Goal: Navigation & Orientation: Find specific page/section

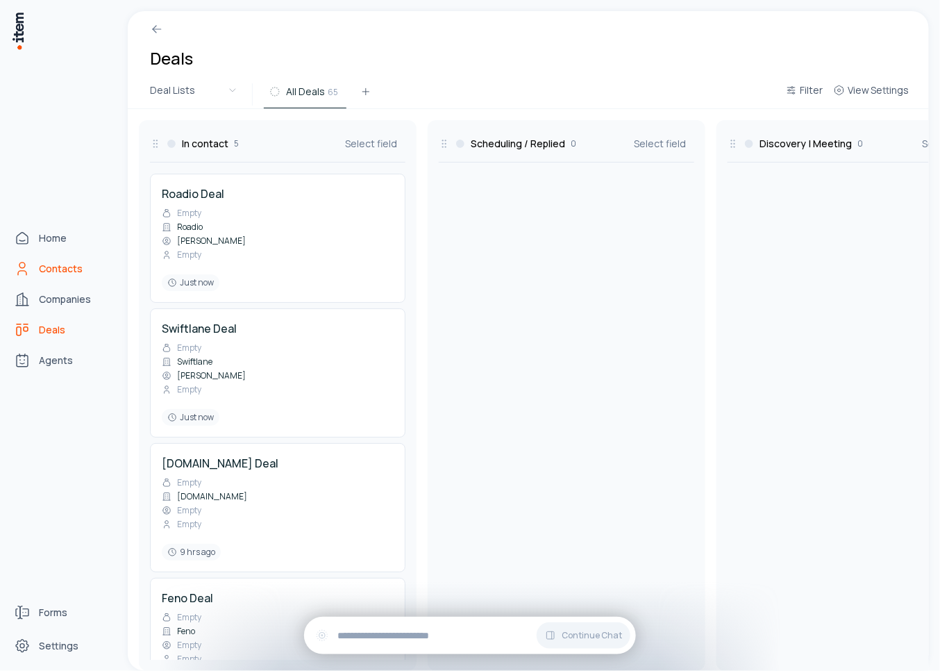
click at [35, 269] on link "Contacts" at bounding box center [61, 269] width 106 height 28
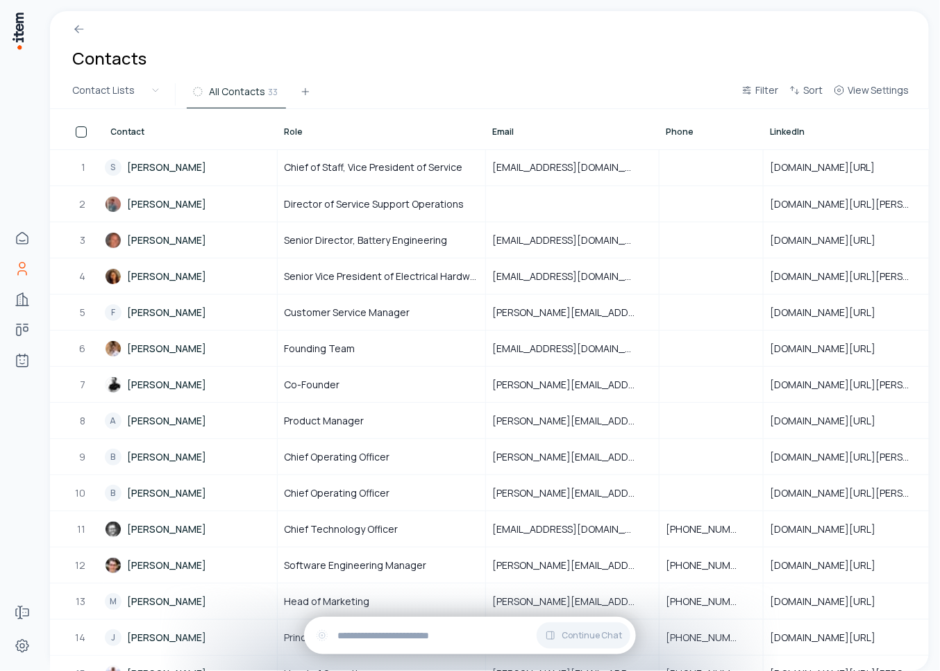
click at [419, 99] on div "All Contacts 33" at bounding box center [461, 94] width 549 height 25
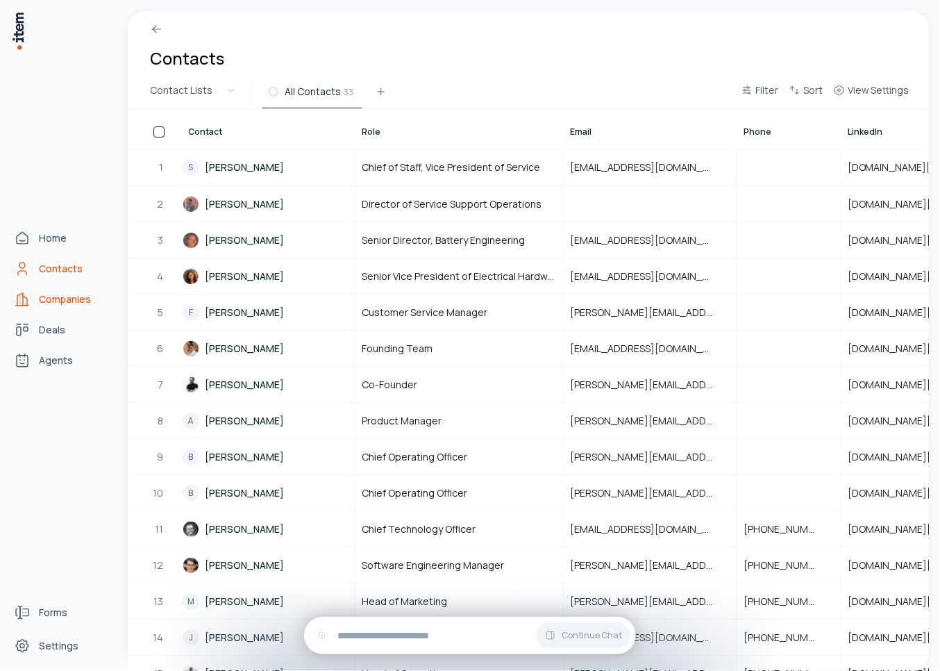
click at [32, 295] on link "Companies" at bounding box center [61, 299] width 106 height 28
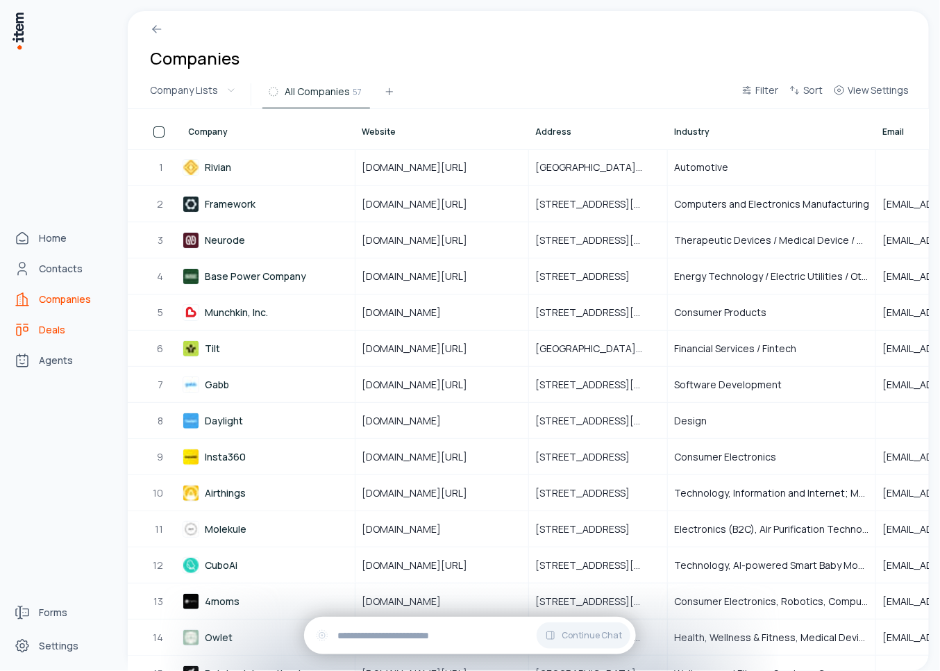
click at [47, 331] on span "Deals" at bounding box center [52, 330] width 26 height 14
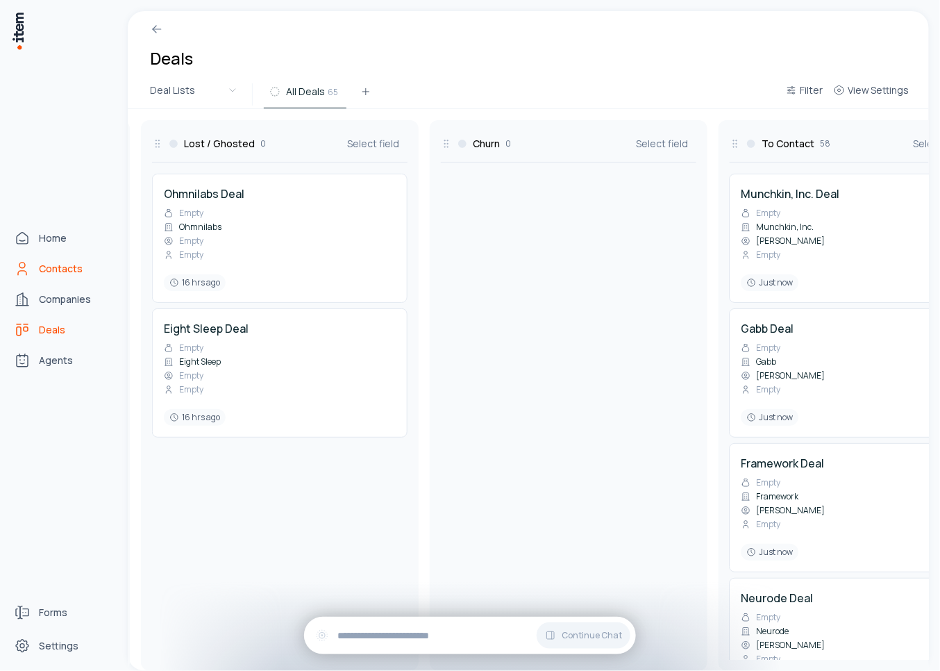
click at [40, 265] on span "Contacts" at bounding box center [61, 269] width 44 height 14
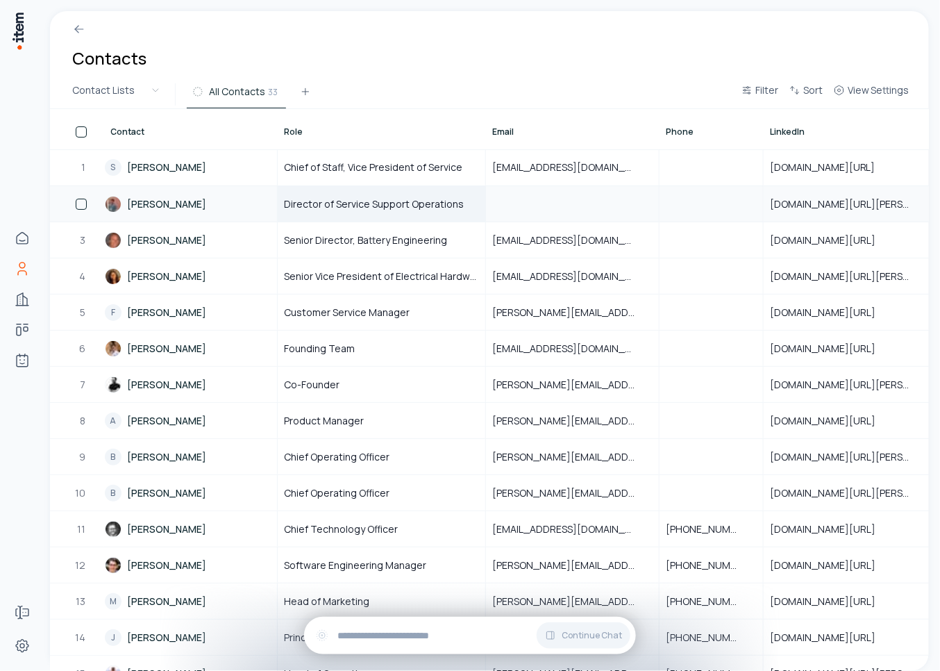
click at [339, 198] on span "Director of Service Support Operations" at bounding box center [374, 204] width 180 height 14
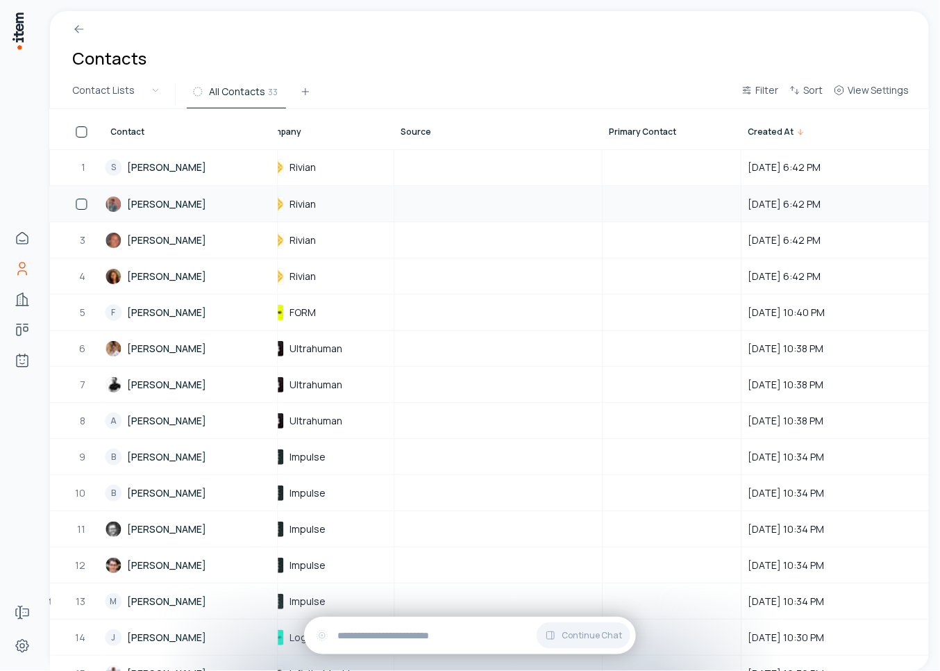
scroll to position [0, 1060]
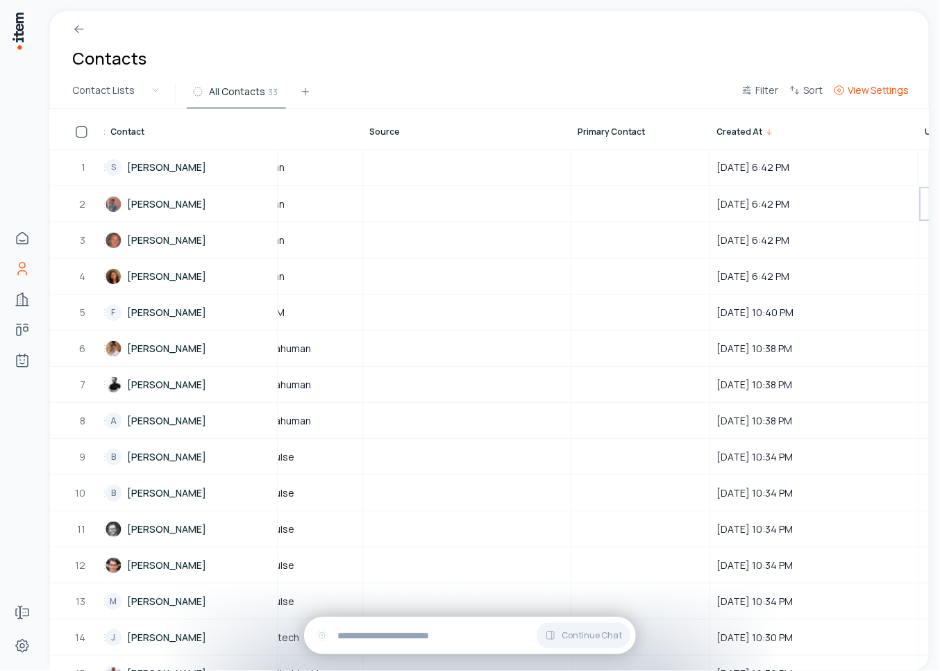
click at [879, 87] on span "View Settings" at bounding box center [879, 90] width 62 height 14
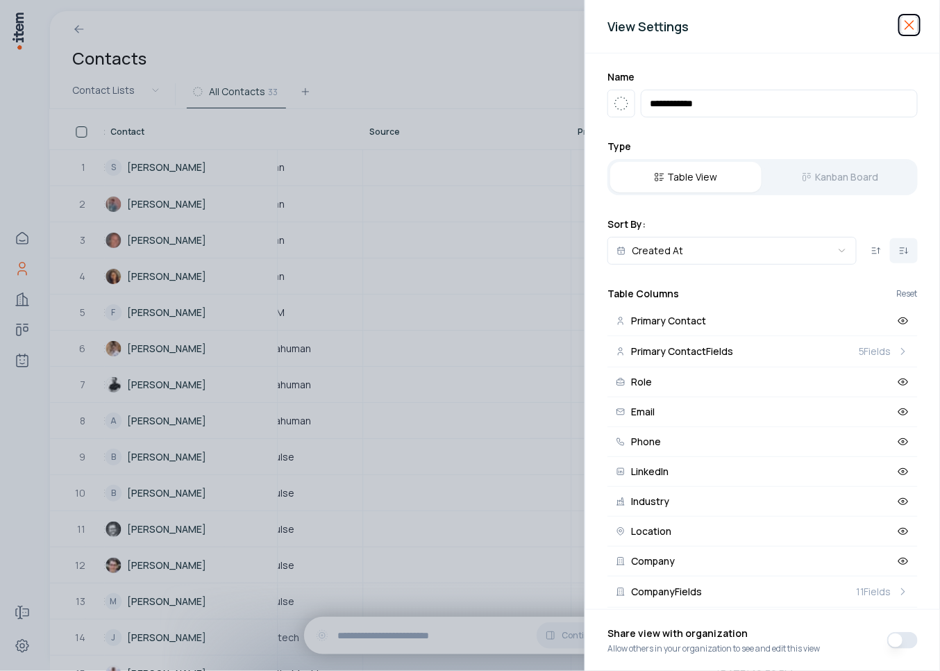
click at [912, 19] on icon "button" at bounding box center [909, 25] width 17 height 17
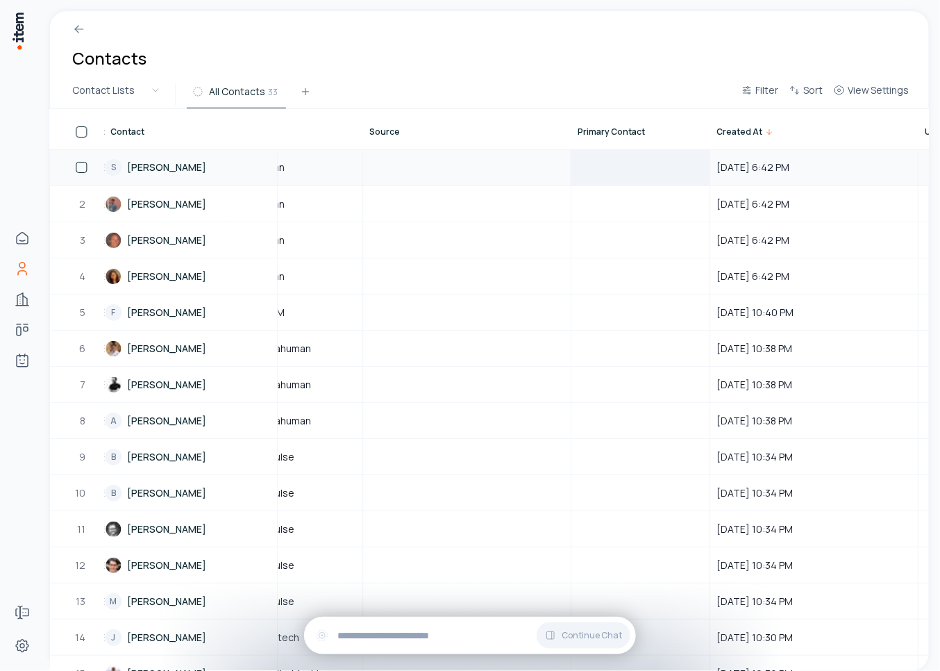
click at [585, 169] on div at bounding box center [640, 167] width 137 height 11
click at [529, 166] on div at bounding box center [467, 167] width 206 height 35
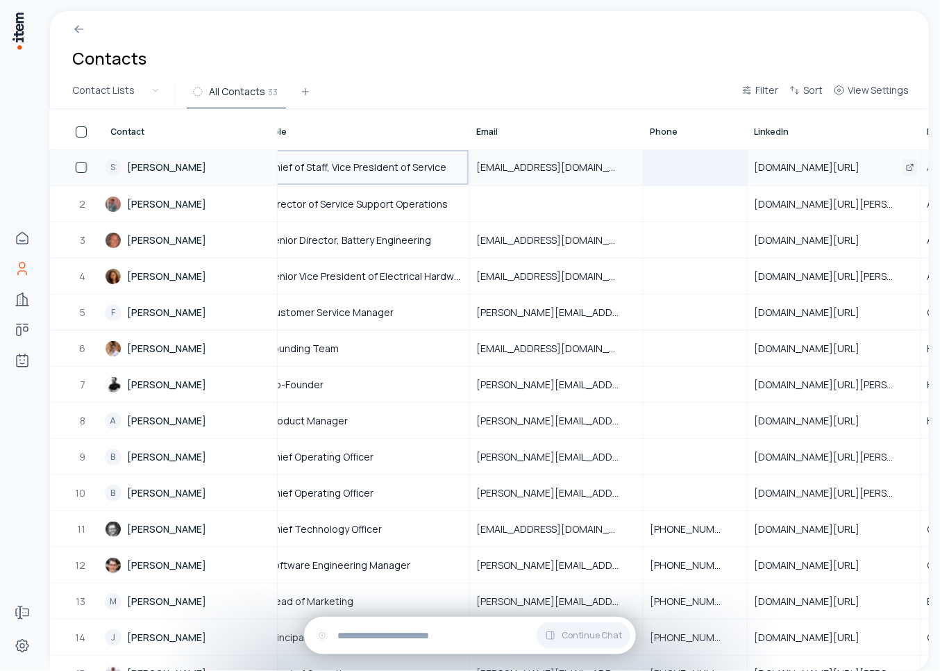
scroll to position [0, 0]
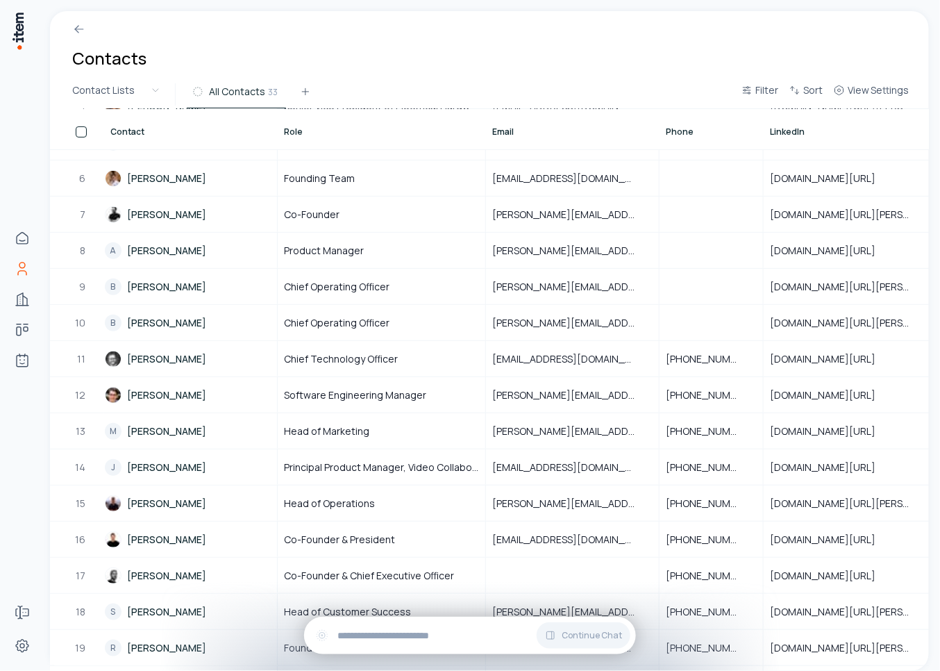
scroll to position [150, 0]
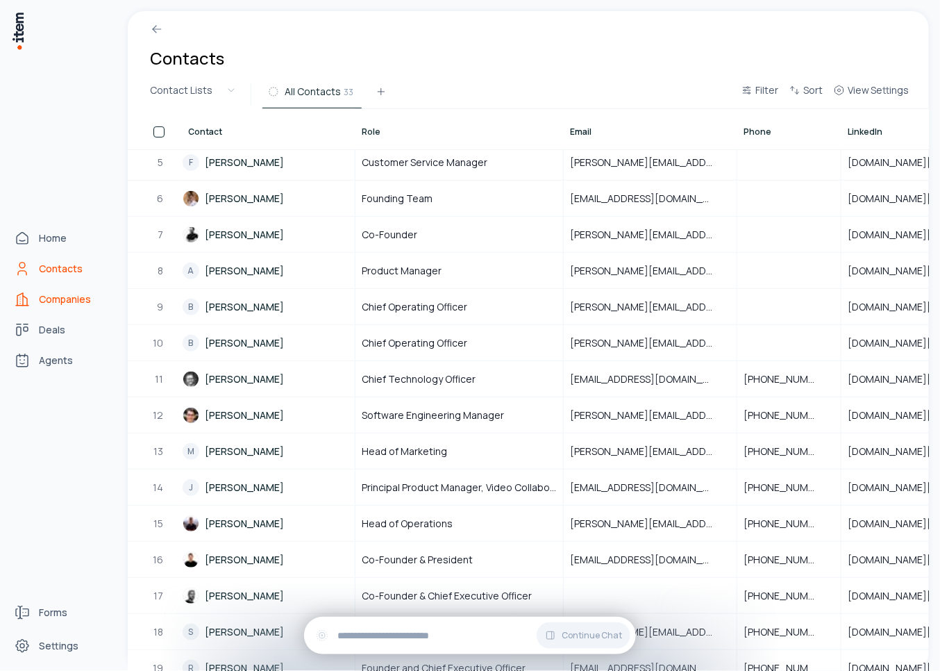
click at [30, 295] on icon "Companies" at bounding box center [22, 299] width 17 height 17
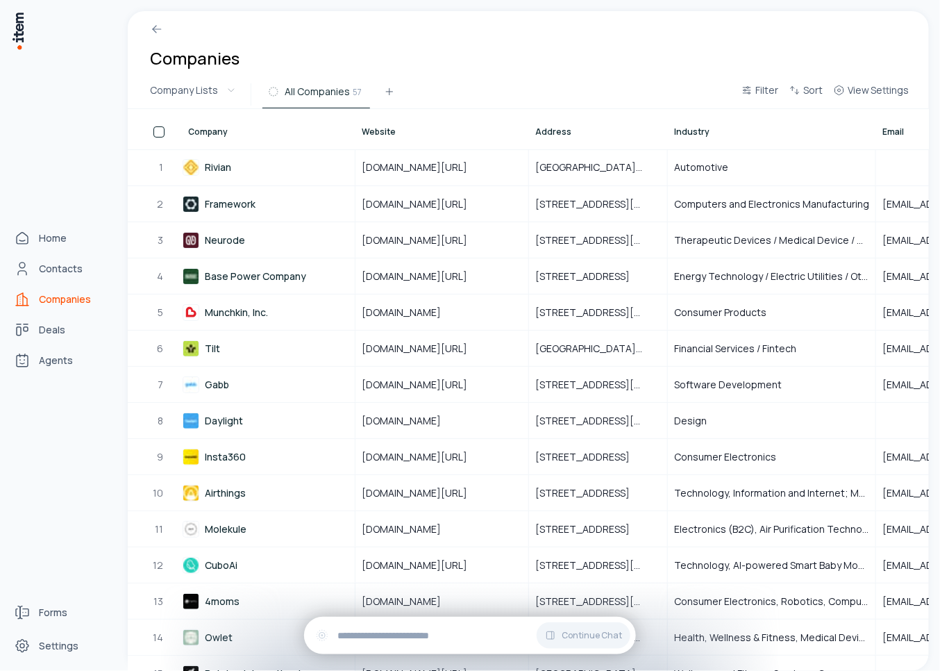
click at [39, 346] on div "Home Contacts Companies Deals Agents" at bounding box center [61, 299] width 122 height 598
click at [38, 339] on link "Deals" at bounding box center [61, 330] width 106 height 28
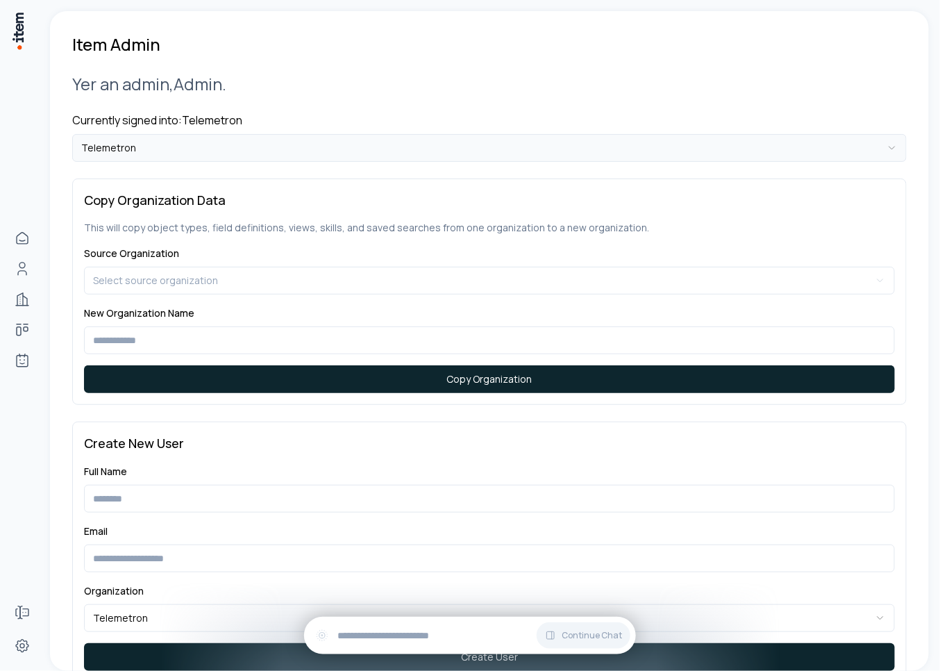
click at [196, 146] on html "**********" at bounding box center [470, 335] width 940 height 671
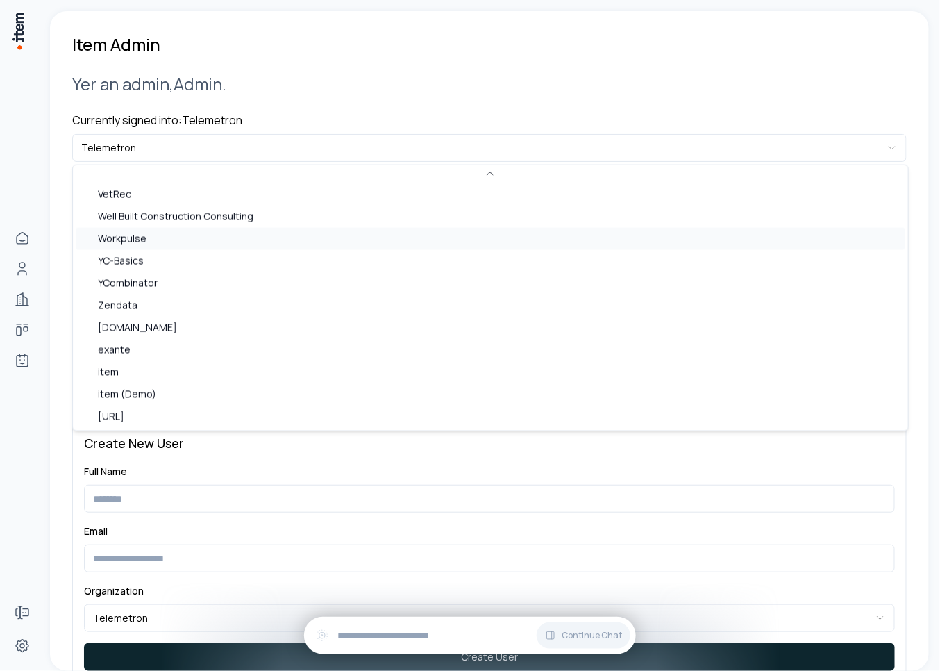
scroll to position [778, 0]
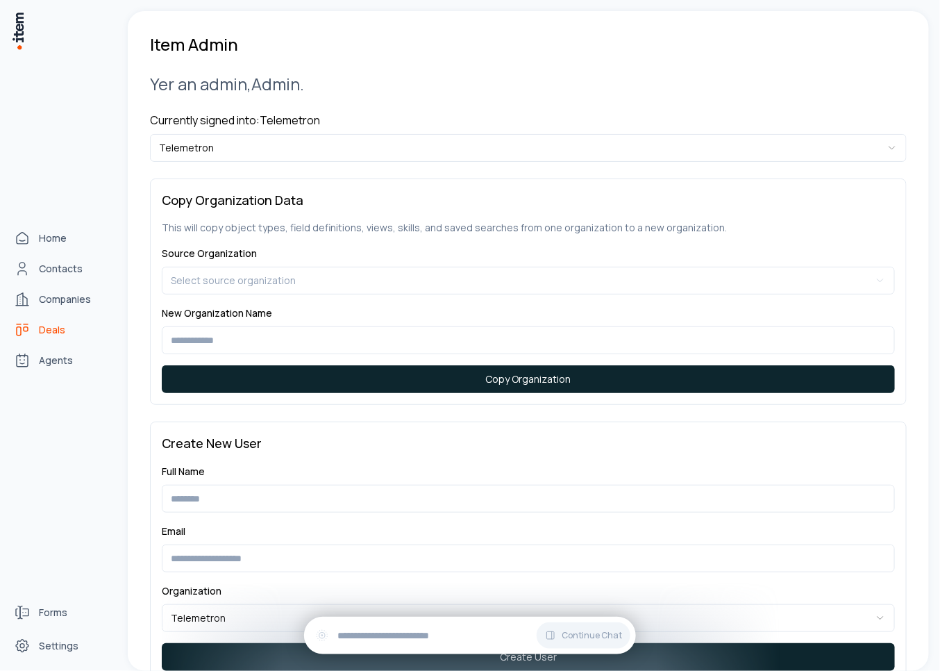
click at [33, 328] on link "Deals" at bounding box center [61, 330] width 106 height 28
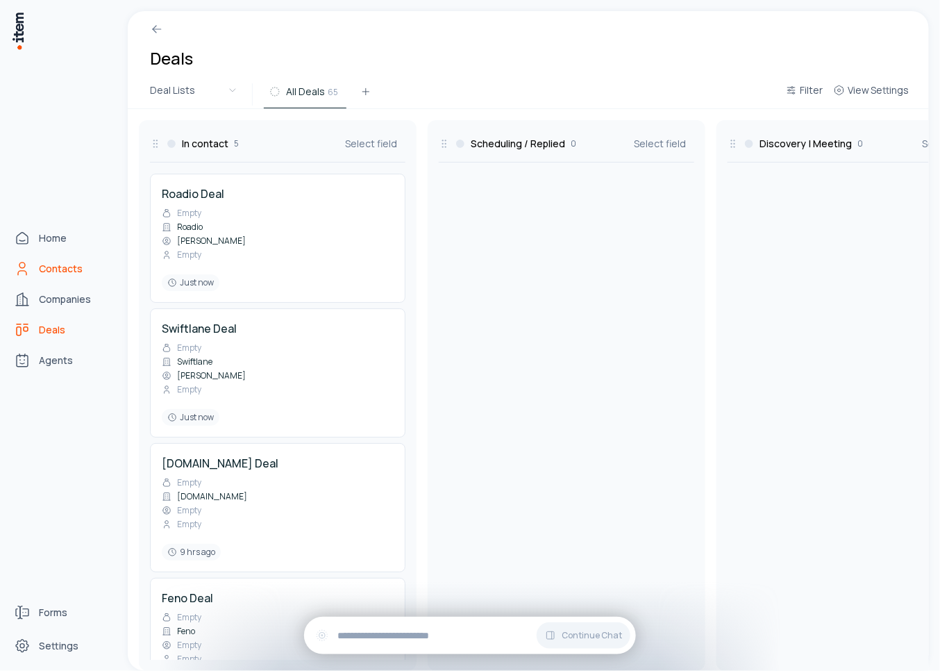
click at [37, 273] on link "Contacts" at bounding box center [61, 269] width 106 height 28
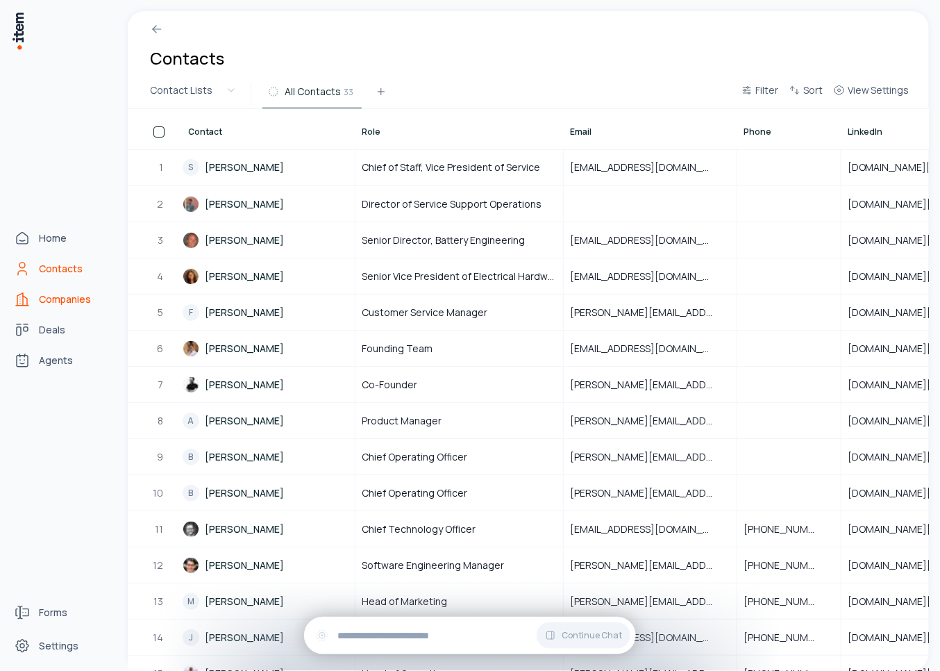
click at [39, 296] on span "Companies" at bounding box center [65, 299] width 52 height 14
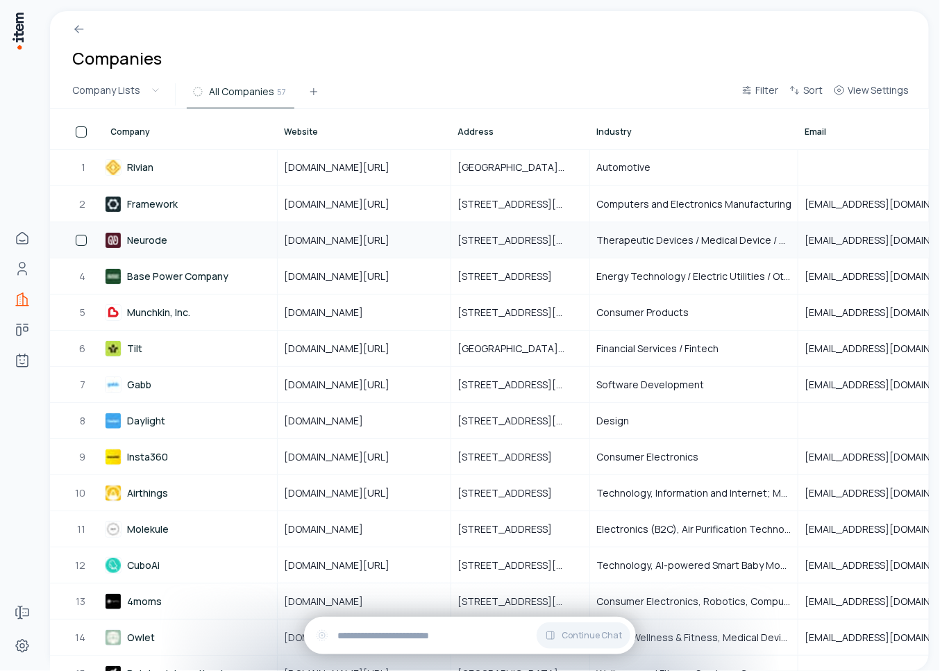
click at [158, 237] on link "Neurode" at bounding box center [190, 240] width 171 height 34
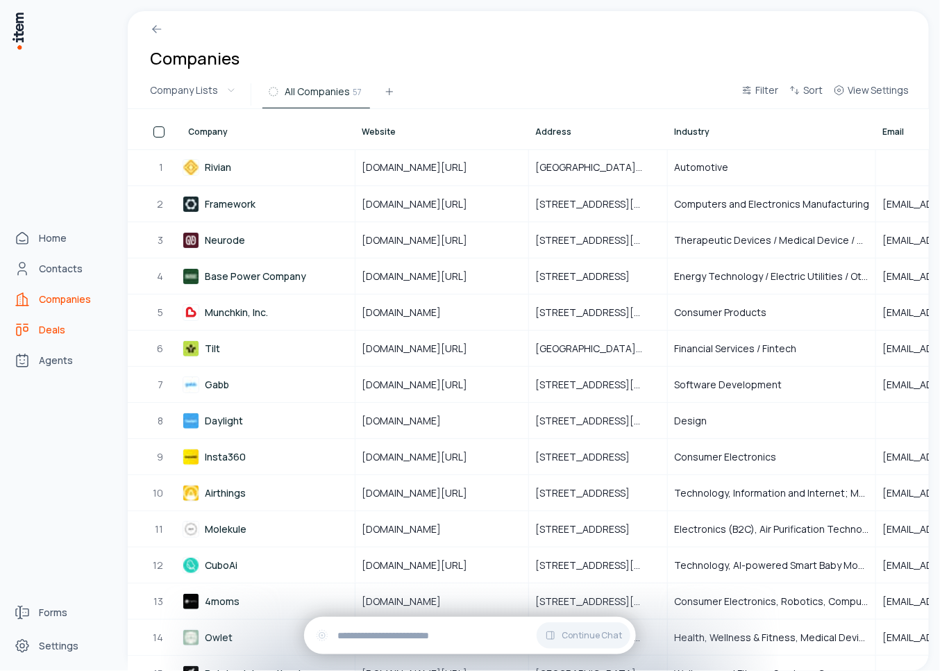
click at [23, 328] on use "deals" at bounding box center [22, 329] width 17 height 17
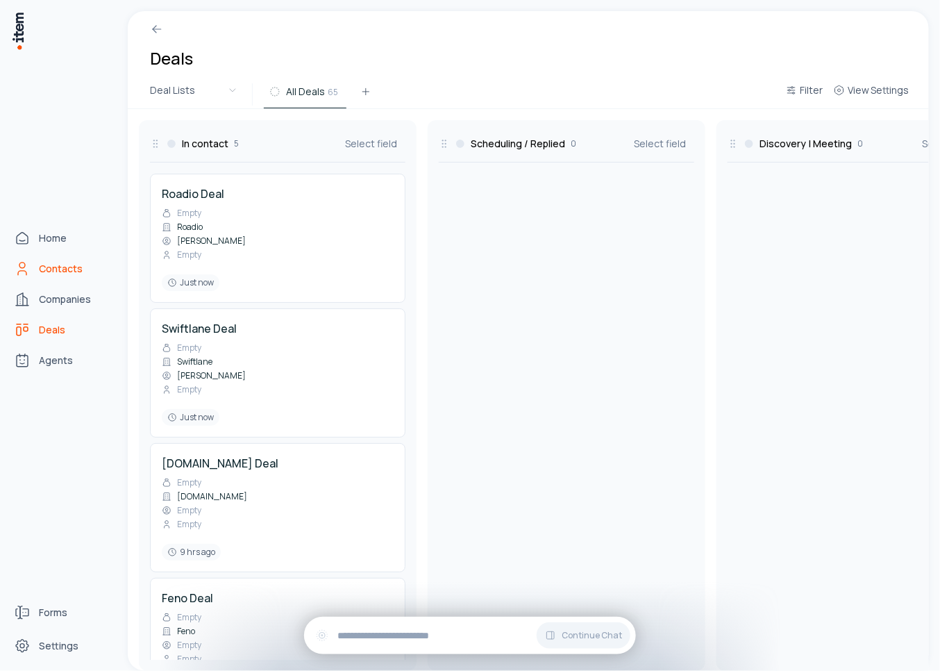
click at [35, 266] on link "Contacts" at bounding box center [61, 269] width 106 height 28
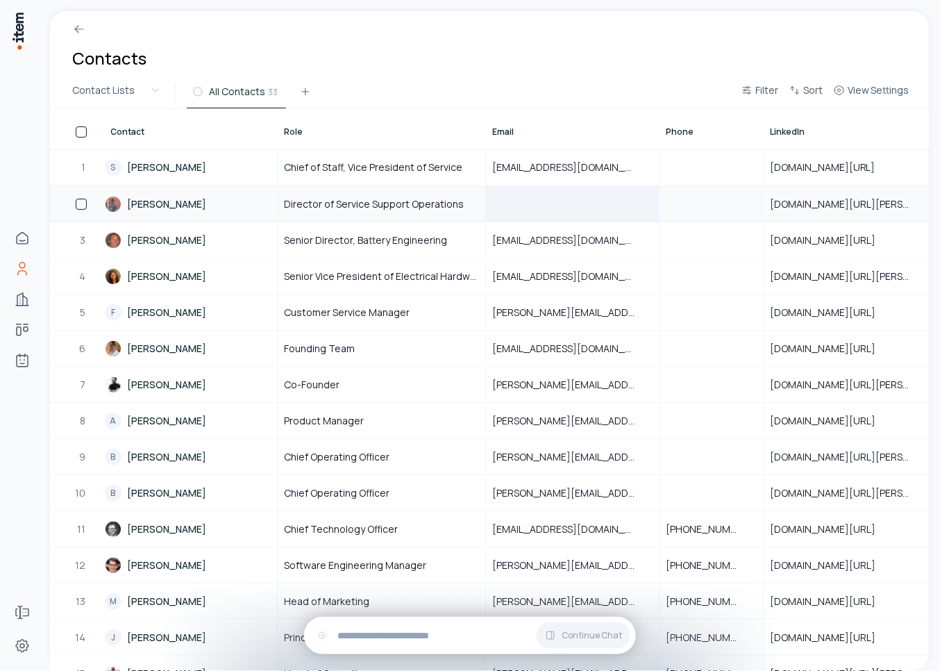
scroll to position [1, 0]
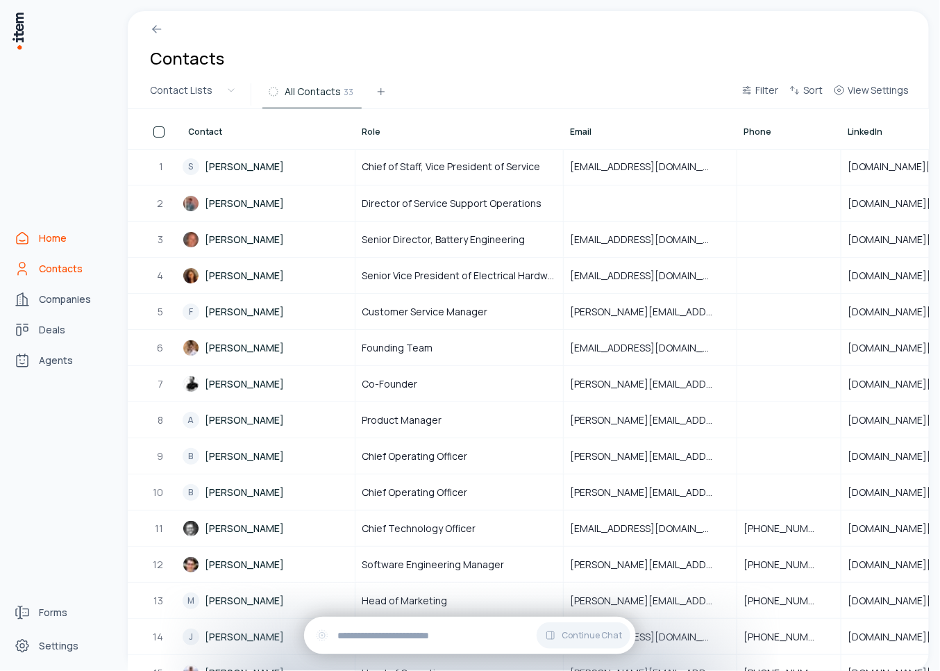
click at [49, 235] on span "Home" at bounding box center [53, 238] width 28 height 14
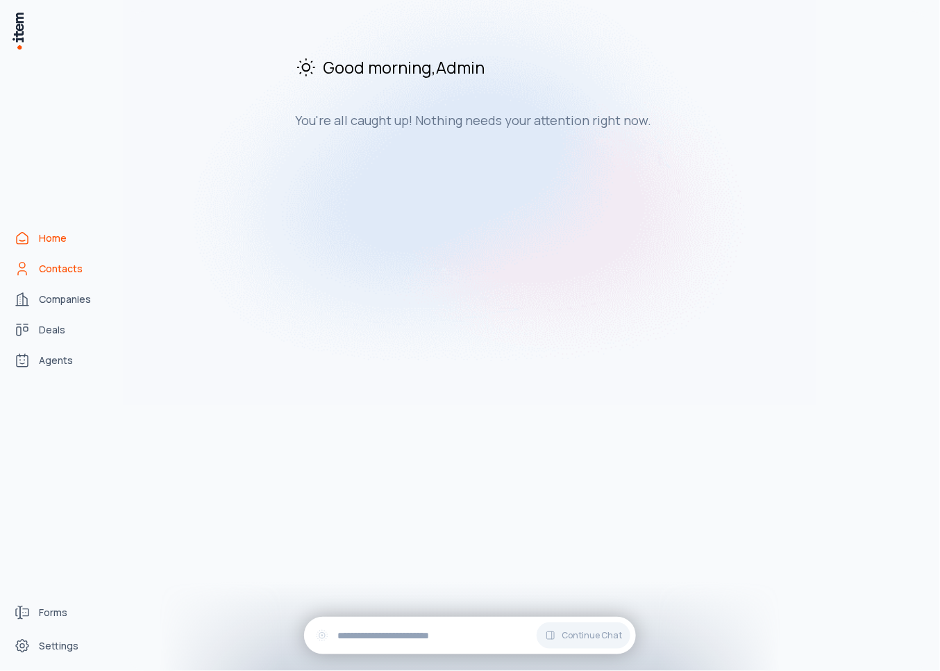
click at [70, 274] on span "Contacts" at bounding box center [61, 269] width 44 height 14
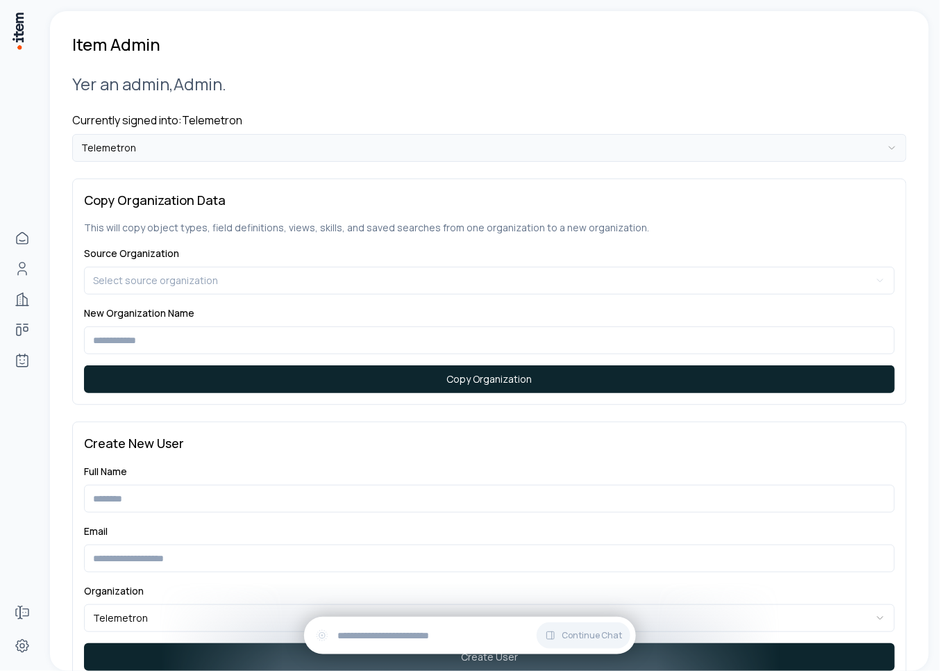
click at [206, 158] on html "**********" at bounding box center [470, 335] width 940 height 671
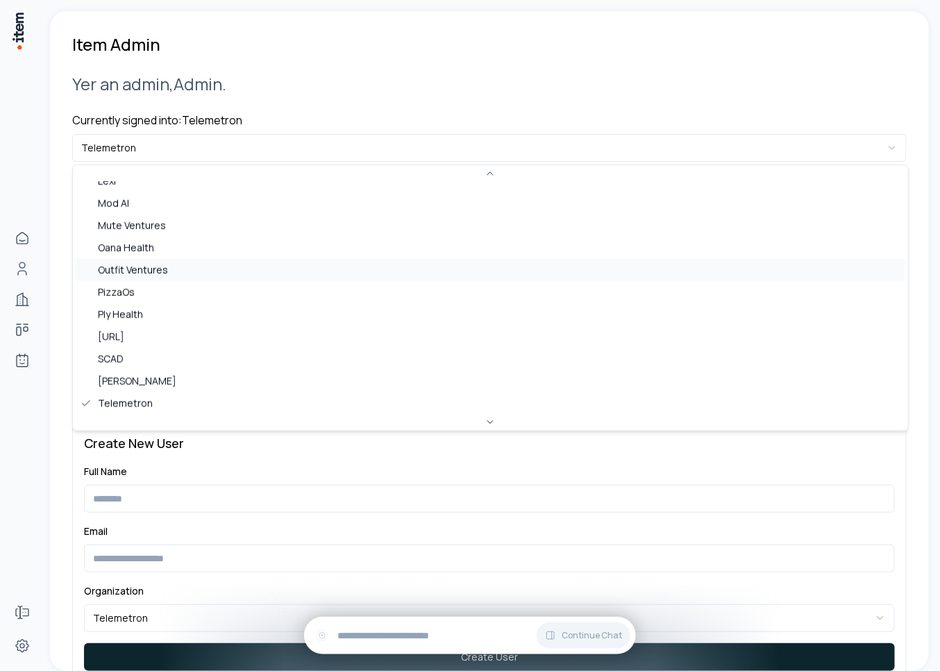
scroll to position [778, 0]
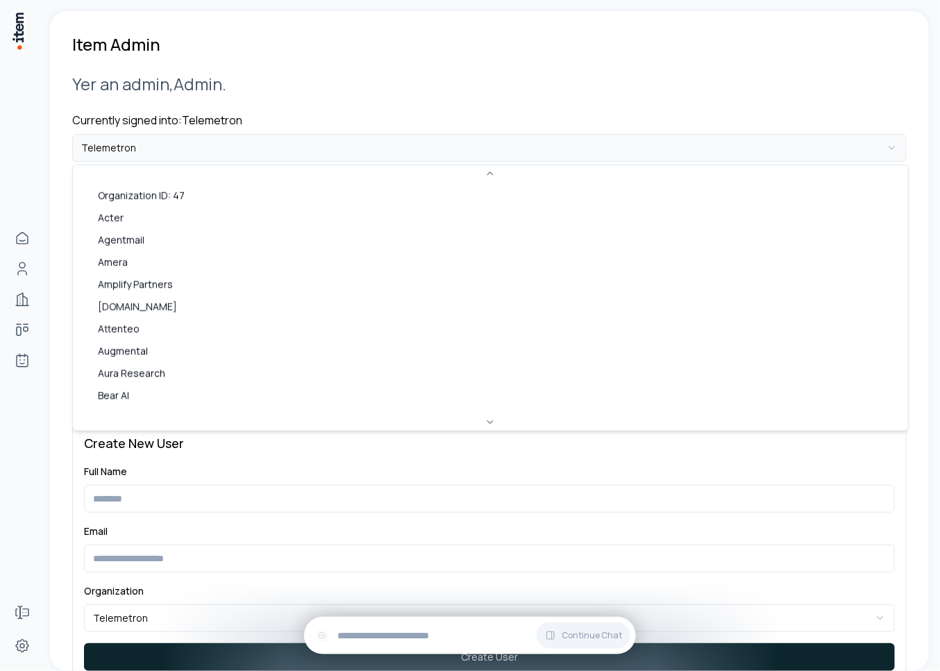
click at [176, 144] on html "**********" at bounding box center [470, 335] width 940 height 671
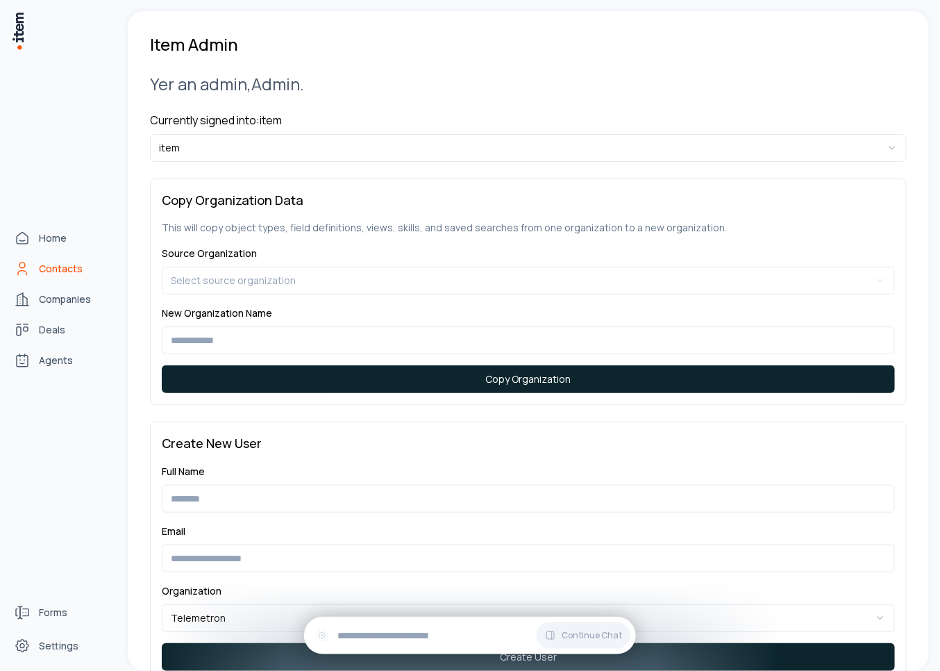
click at [54, 271] on span "Contacts" at bounding box center [61, 269] width 44 height 14
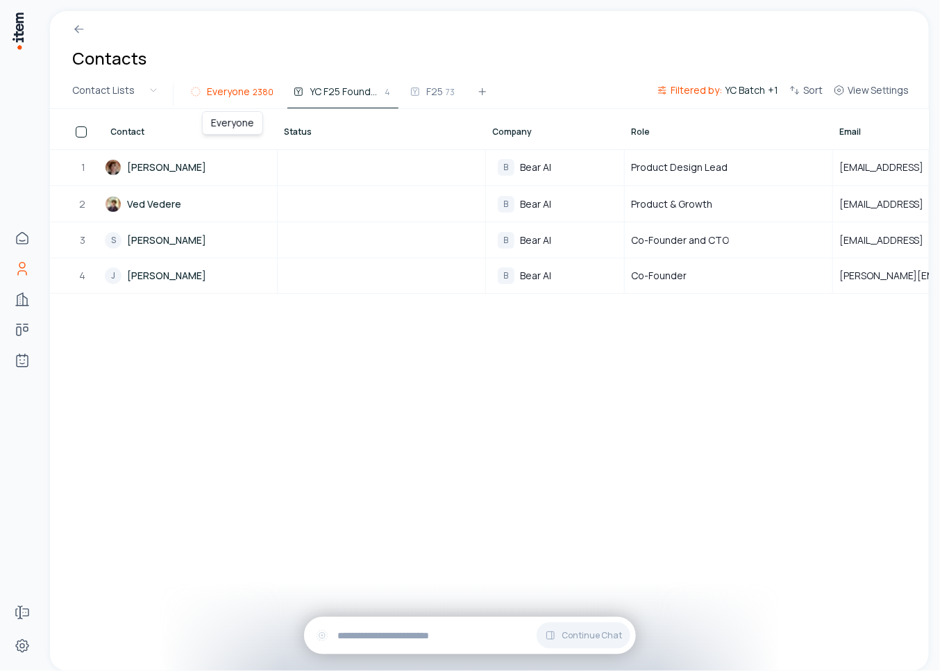
click at [242, 94] on span "Everyone" at bounding box center [228, 92] width 43 height 14
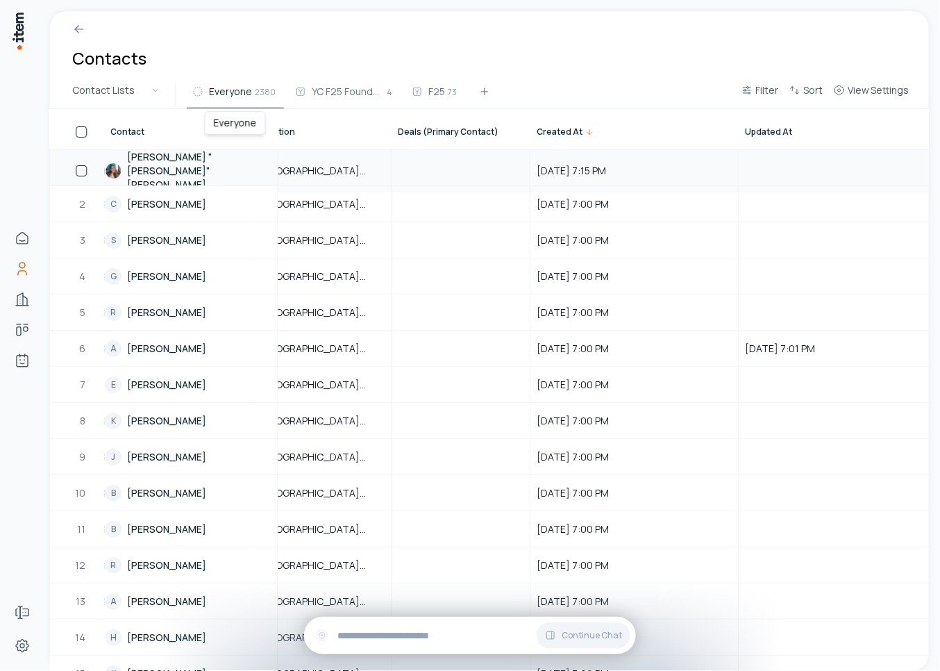
scroll to position [0, 1259]
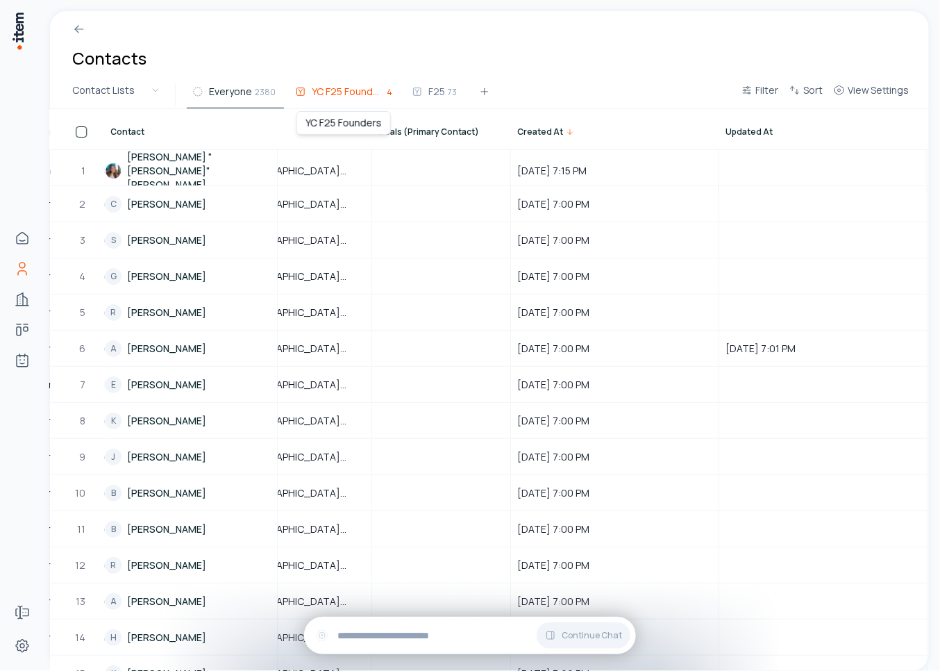
click at [344, 97] on span "YC F25 Founders" at bounding box center [348, 92] width 72 height 14
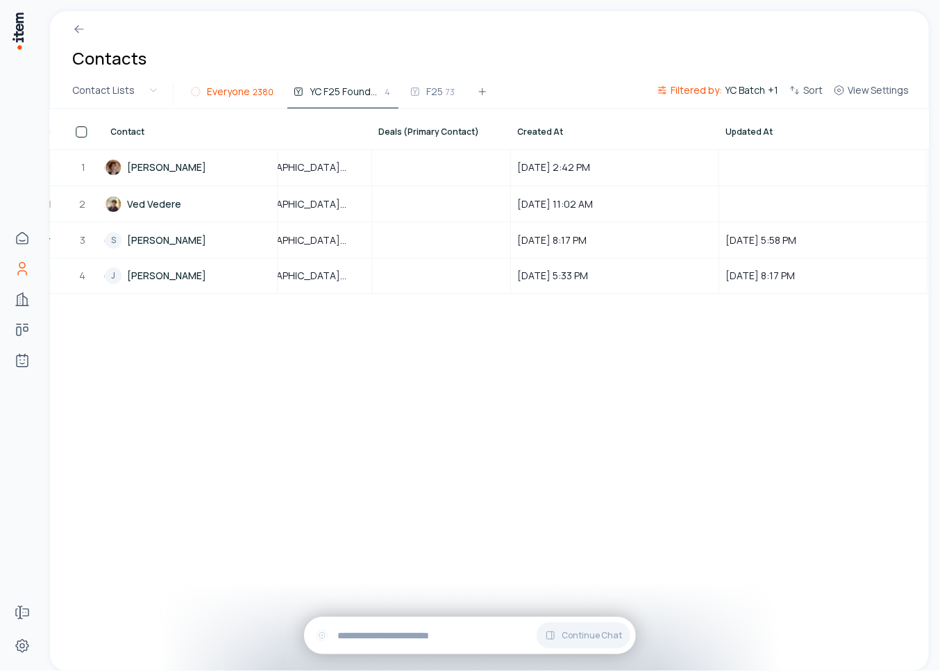
click at [207, 92] on span "Everyone" at bounding box center [228, 92] width 43 height 14
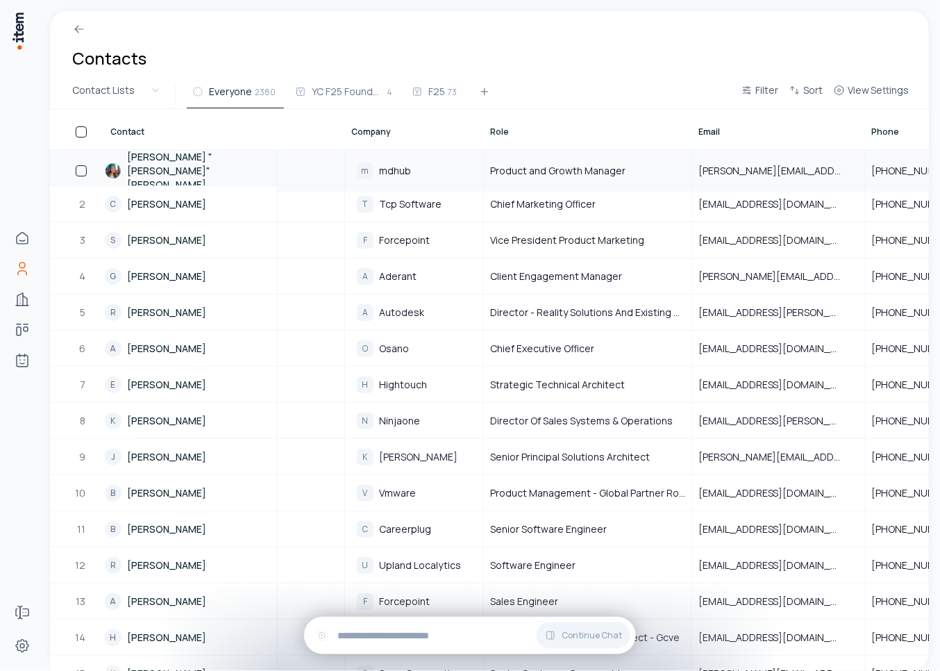
scroll to position [0, 0]
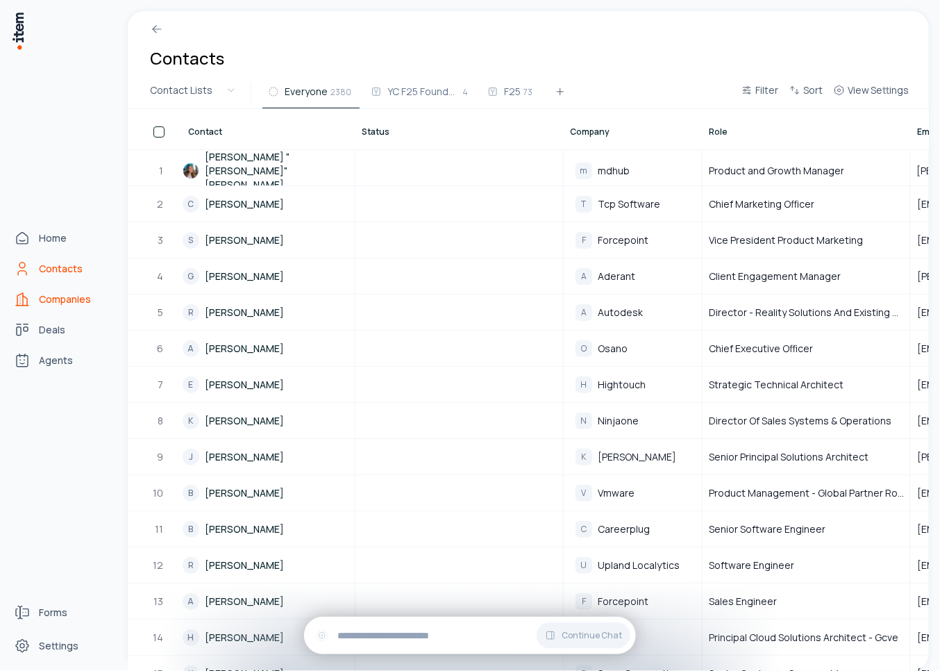
click at [32, 294] on link "Companies" at bounding box center [61, 299] width 106 height 28
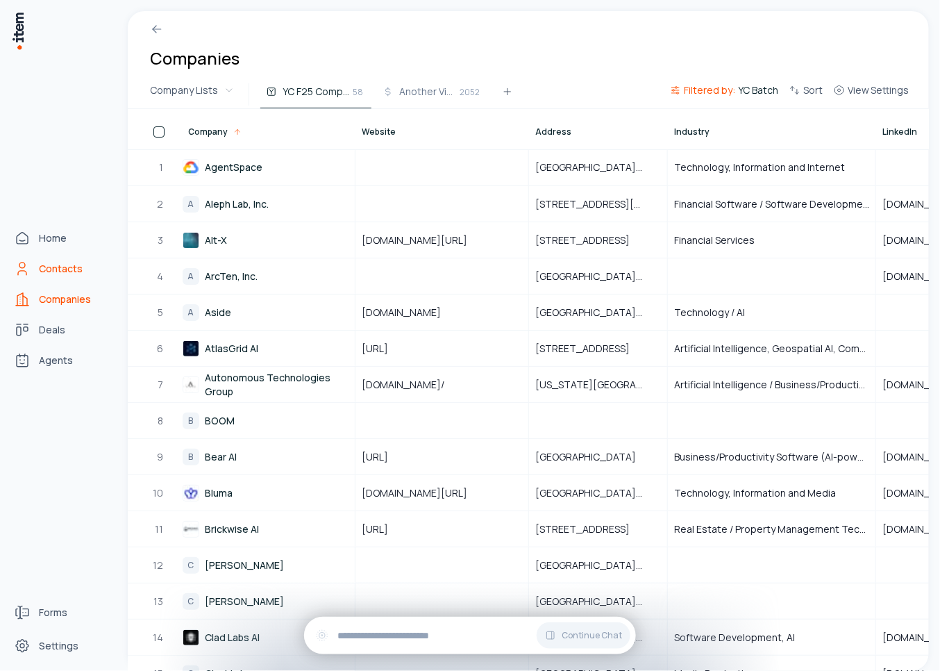
click at [26, 273] on icon "Contacts" at bounding box center [22, 273] width 8 height 4
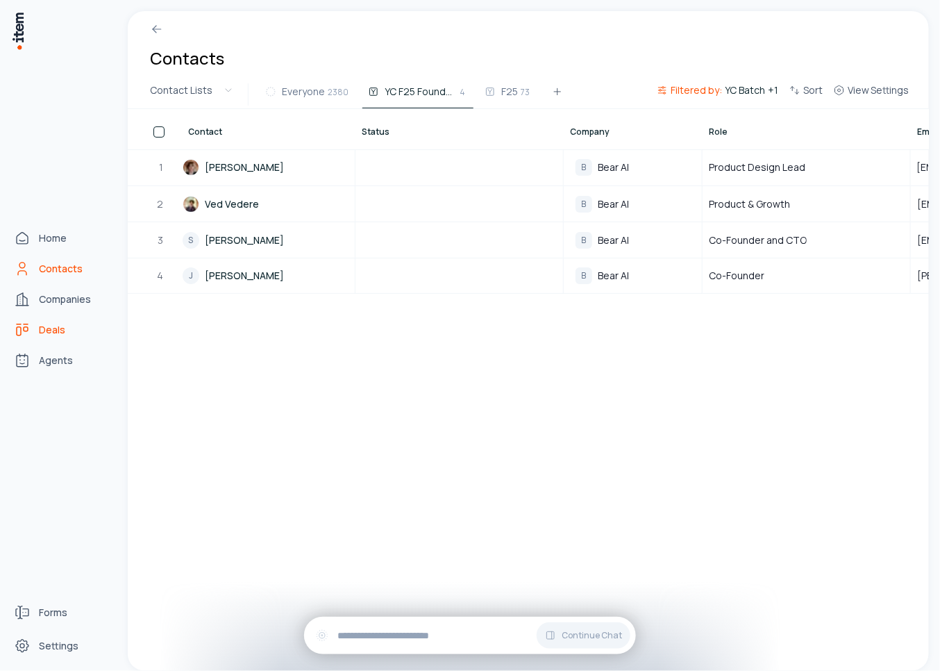
click at [34, 341] on link "Deals" at bounding box center [61, 330] width 106 height 28
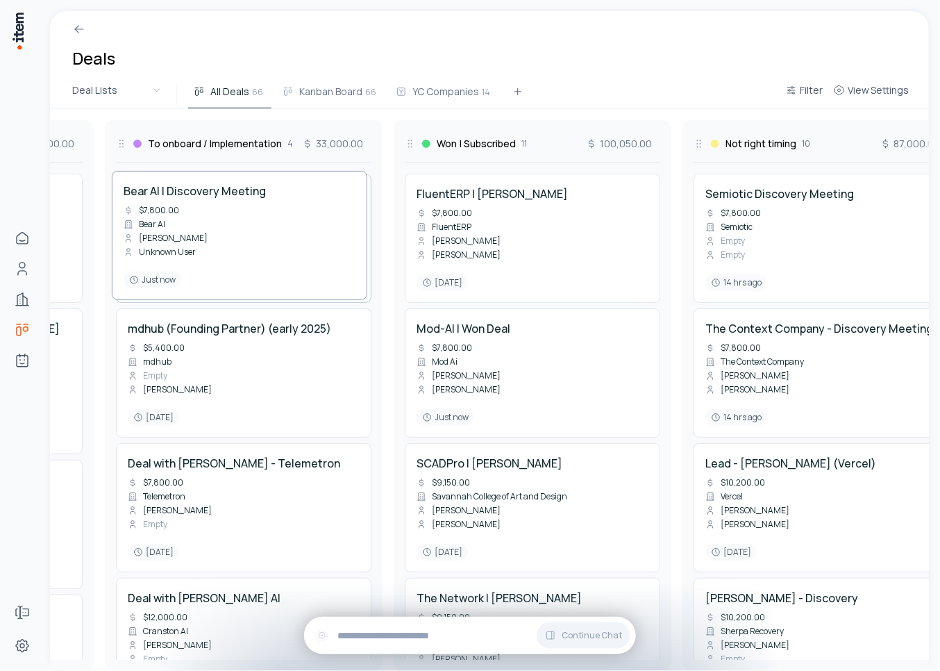
scroll to position [0, 1393]
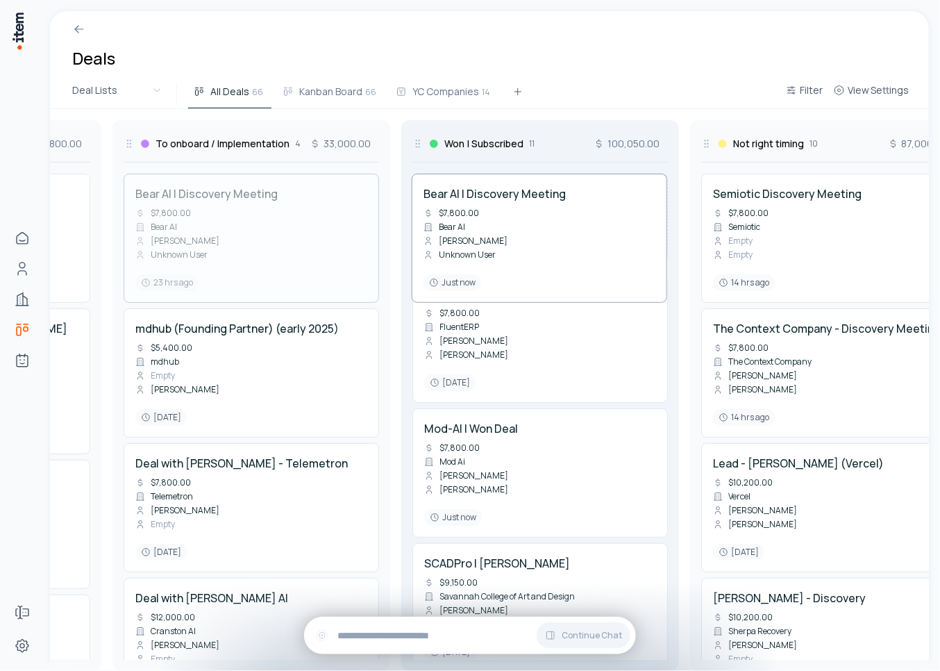
drag, startPoint x: 210, startPoint y: 254, endPoint x: 502, endPoint y: 239, distance: 292.7
click at [502, 239] on div "In contact 8 28,200.00 DocketQA | [PERSON_NAME] Empty DocketQA [PERSON_NAME] Em…" at bounding box center [251, 390] width 3188 height 562
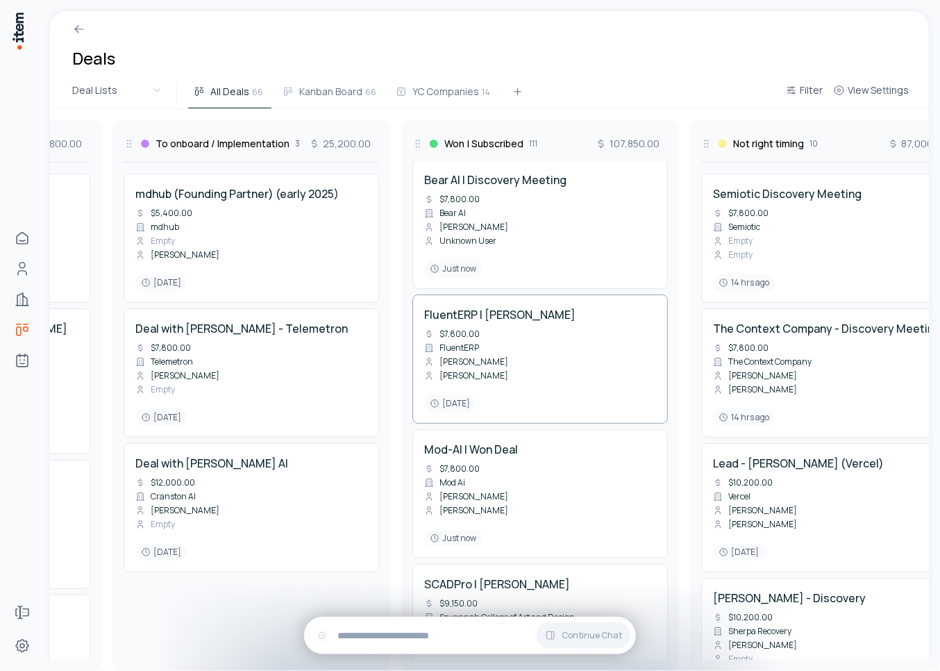
scroll to position [0, 0]
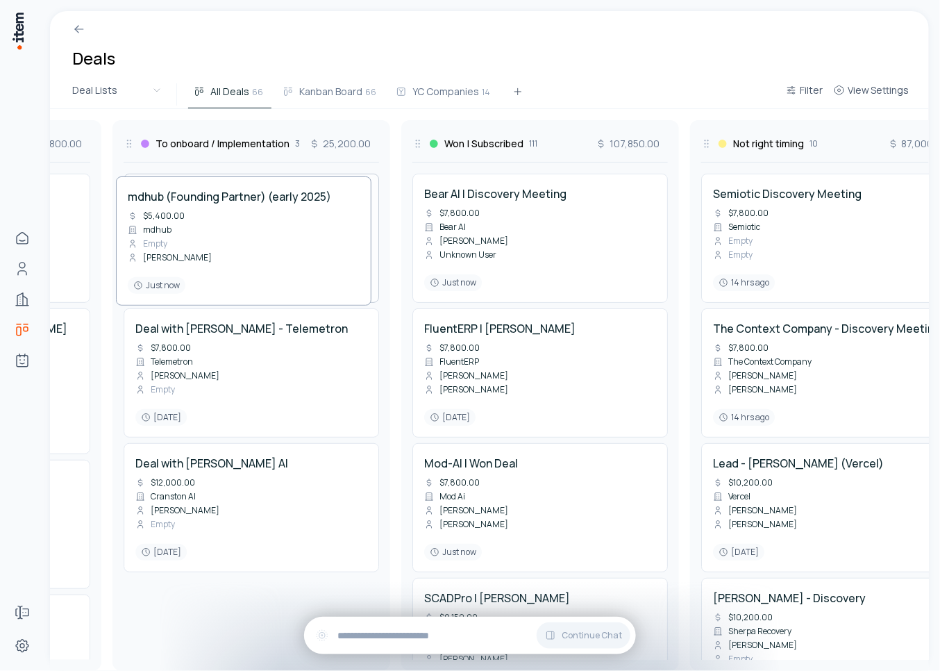
drag, startPoint x: 256, startPoint y: 246, endPoint x: 249, endPoint y: 249, distance: 7.5
click at [249, 249] on div "In contact 8 28,200.00 DocketQA | [PERSON_NAME] Empty DocketQA [PERSON_NAME] Em…" at bounding box center [251, 390] width 3188 height 562
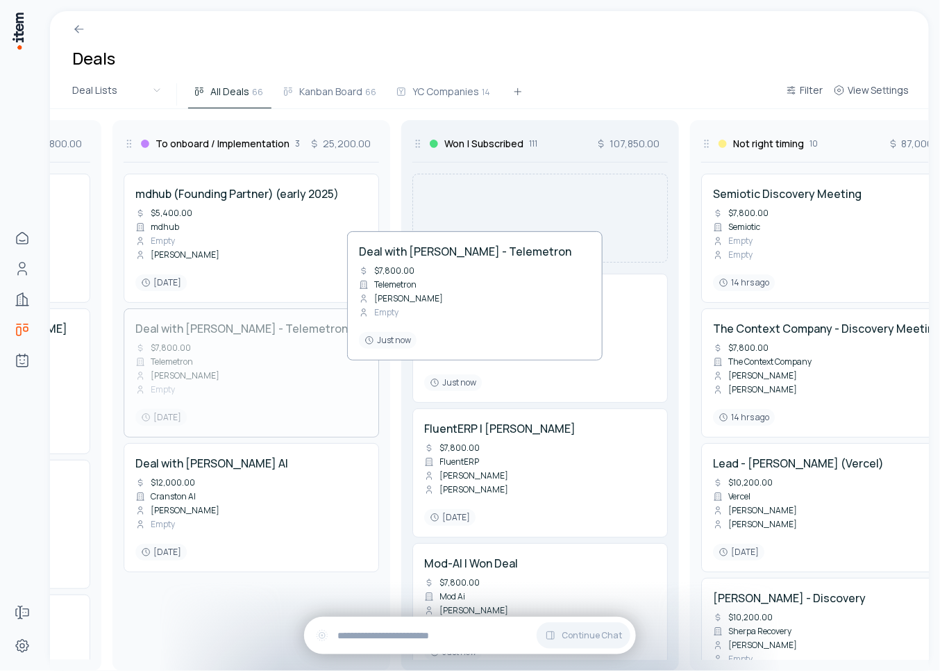
drag, startPoint x: 238, startPoint y: 361, endPoint x: 462, endPoint y: 284, distance: 236.5
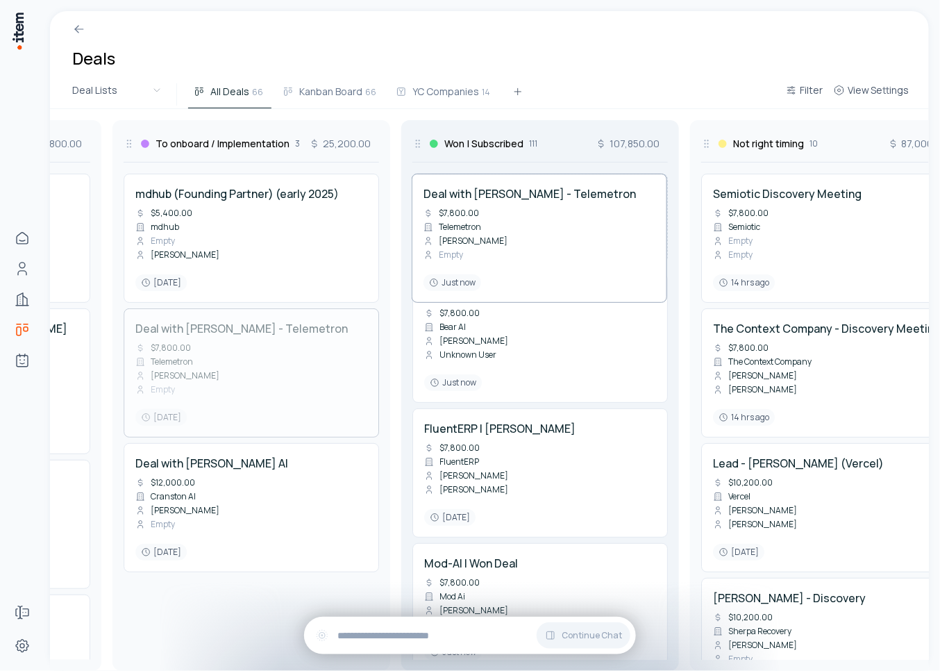
click at [462, 284] on div "In contact 8 28,200.00 DocketQA | [PERSON_NAME] Empty DocketQA [PERSON_NAME] Em…" at bounding box center [251, 390] width 3188 height 562
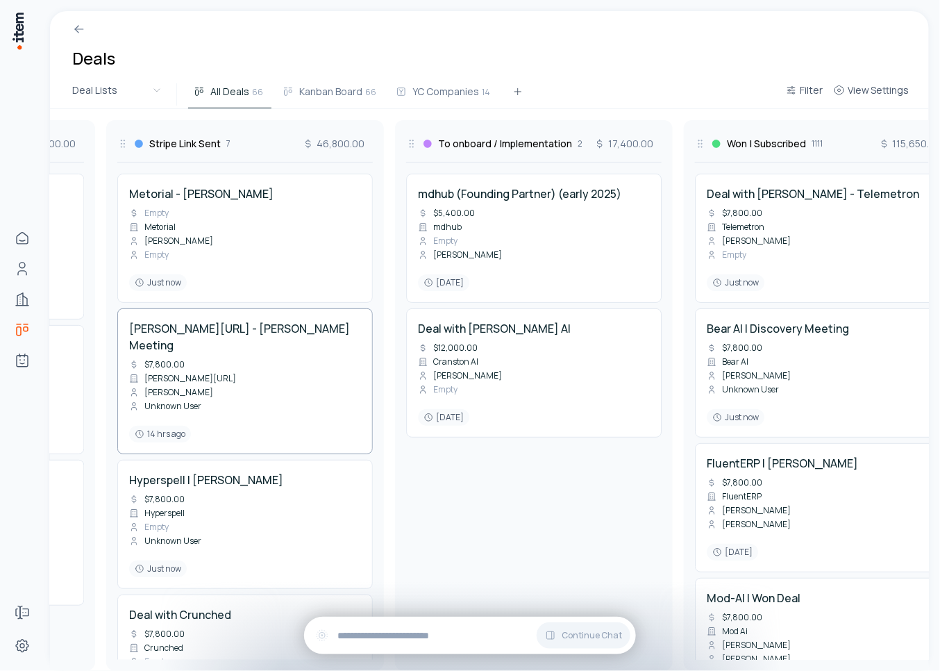
scroll to position [455, 0]
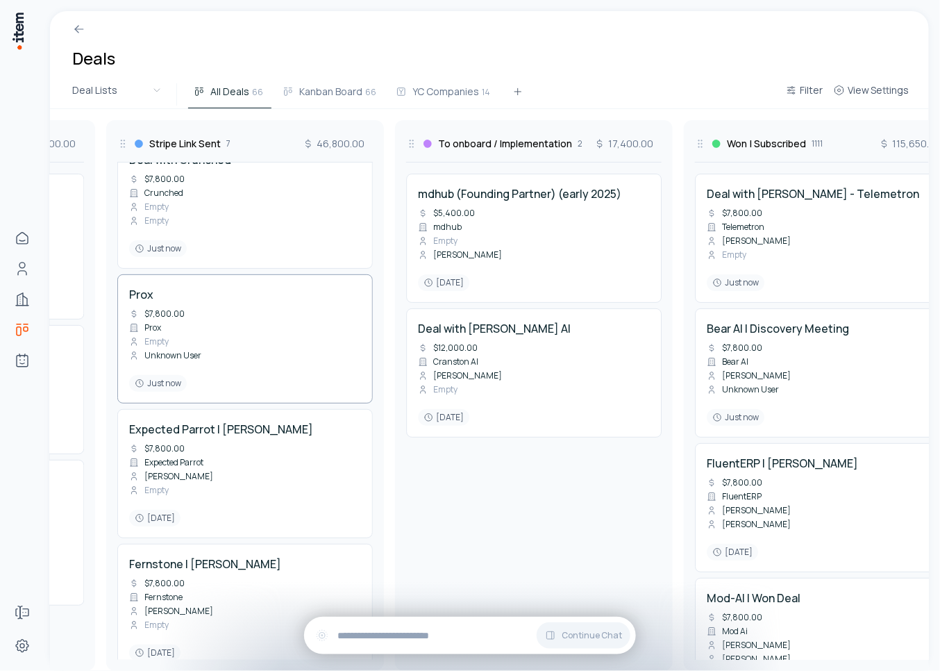
click at [256, 323] on div "Prox $7,800.00 Prox Empty Unknown User Just now" at bounding box center [245, 339] width 232 height 106
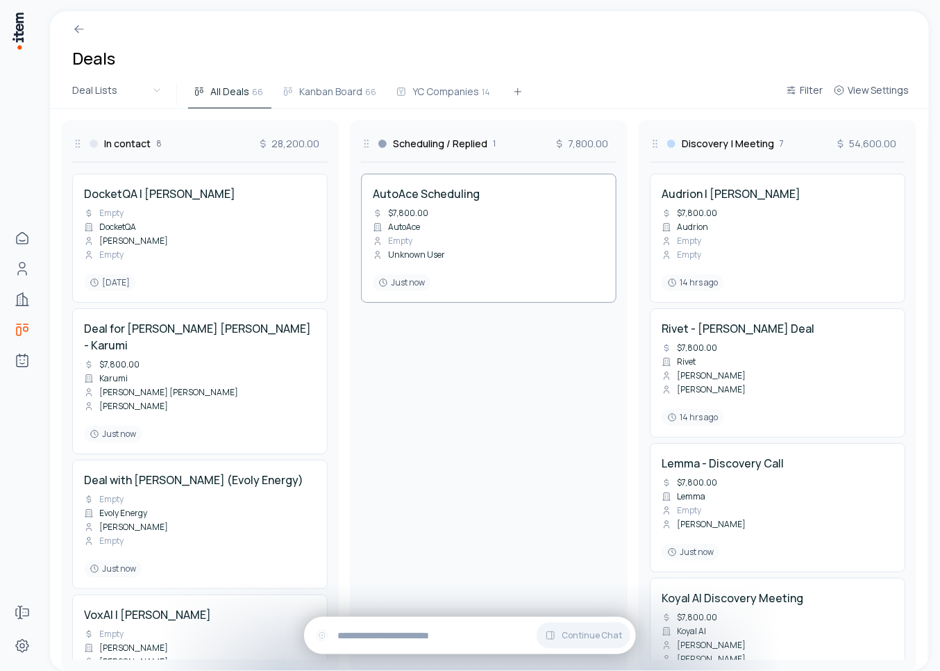
click at [469, 222] on div "AutoAce Scheduling $7,800.00 AutoAce Empty Unknown User Just now" at bounding box center [489, 238] width 232 height 106
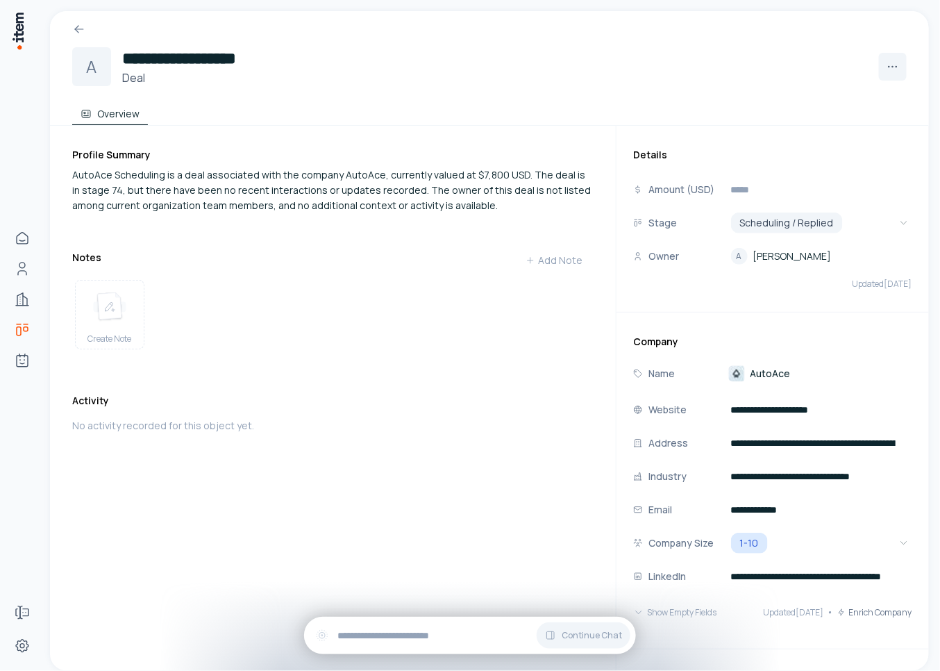
click at [769, 369] on span "AutoAce" at bounding box center [771, 374] width 40 height 14
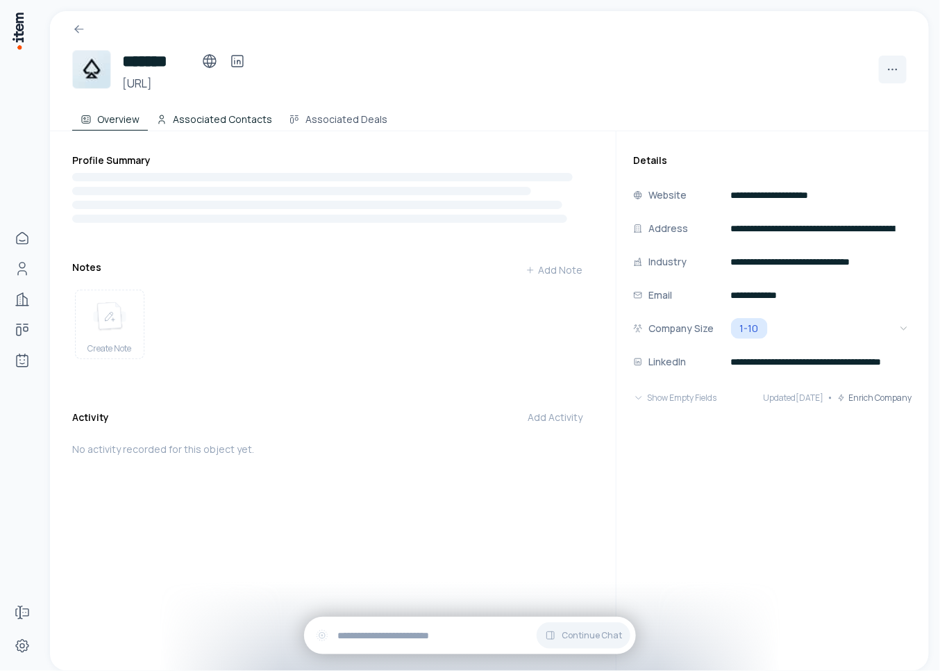
click at [219, 114] on button "Associated Contacts" at bounding box center [214, 117] width 133 height 28
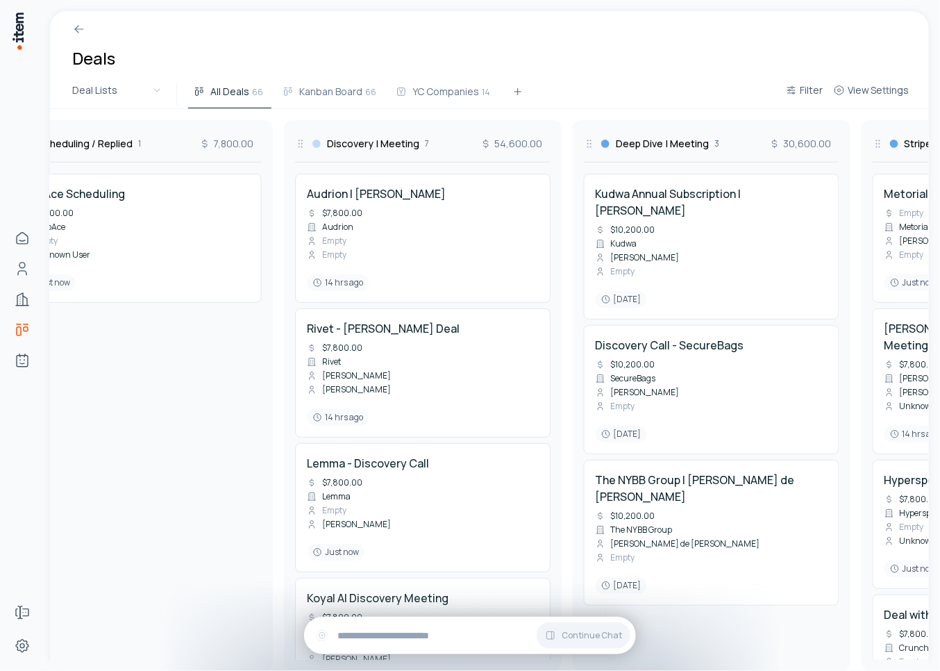
scroll to position [0, 446]
